Goal: Information Seeking & Learning: Learn about a topic

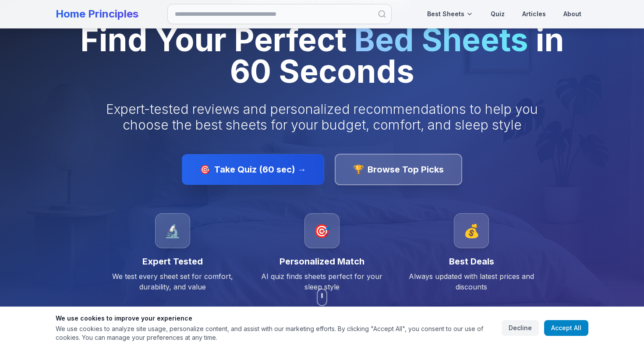
scroll to position [74, 0]
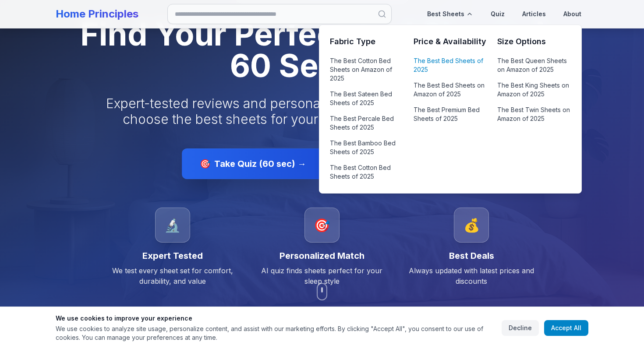
click at [441, 59] on link "The Best Bed Sheets of 2025" at bounding box center [449, 65] width 73 height 21
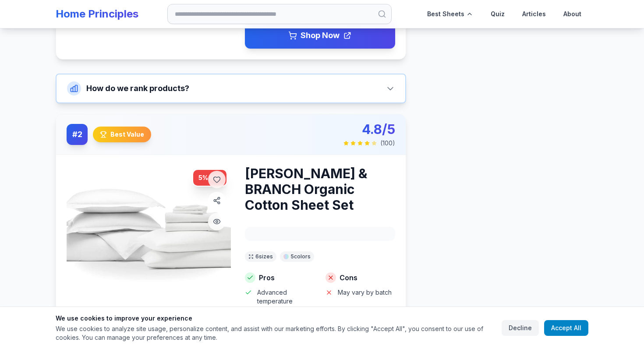
scroll to position [558, 0]
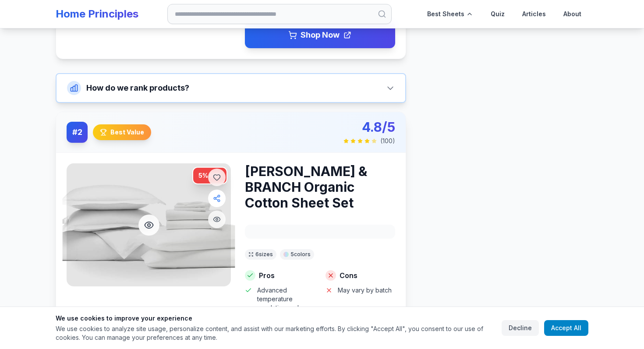
click at [218, 194] on icon "Share product" at bounding box center [217, 198] width 8 height 8
click at [216, 175] on icon "Add to wishlist" at bounding box center [217, 178] width 7 height 6
click at [216, 219] on circle "Quick view" at bounding box center [217, 220] width 2 height 2
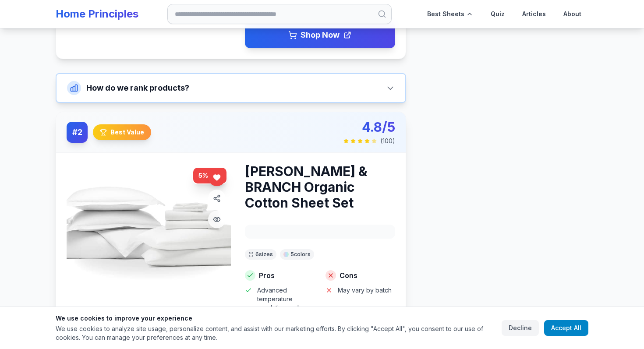
click at [305, 198] on h3 "[PERSON_NAME] & BRANCH Organic Cotton Sheet Set" at bounding box center [320, 186] width 150 height 47
click at [245, 164] on h3 "[PERSON_NAME] & BRANCH Organic Cotton Sheet Set" at bounding box center [320, 186] width 150 height 47
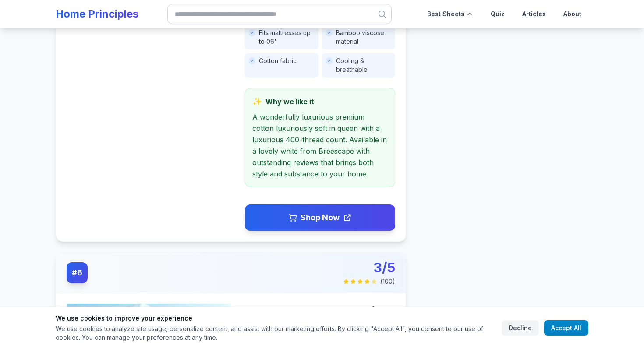
scroll to position [2337, 0]
